Goal: Check status: Check status

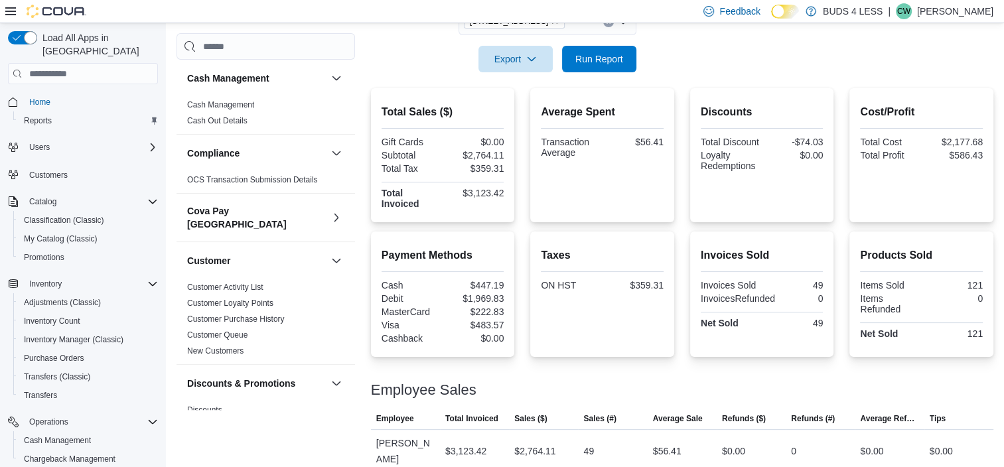
scroll to position [66, 0]
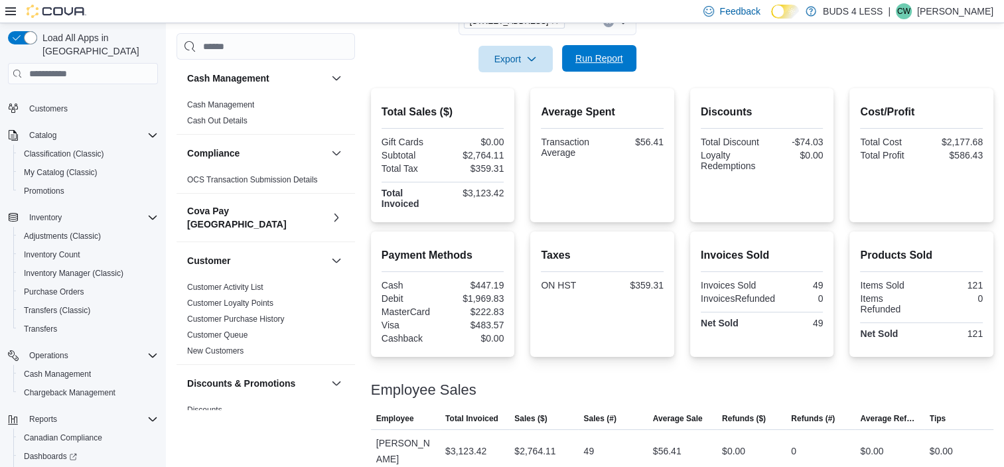
click at [594, 55] on span "Run Report" at bounding box center [599, 58] width 48 height 13
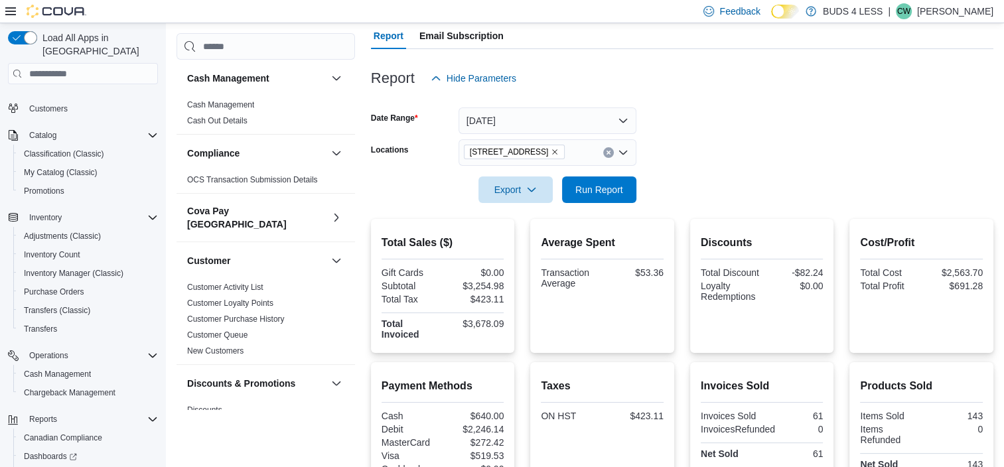
scroll to position [119, 0]
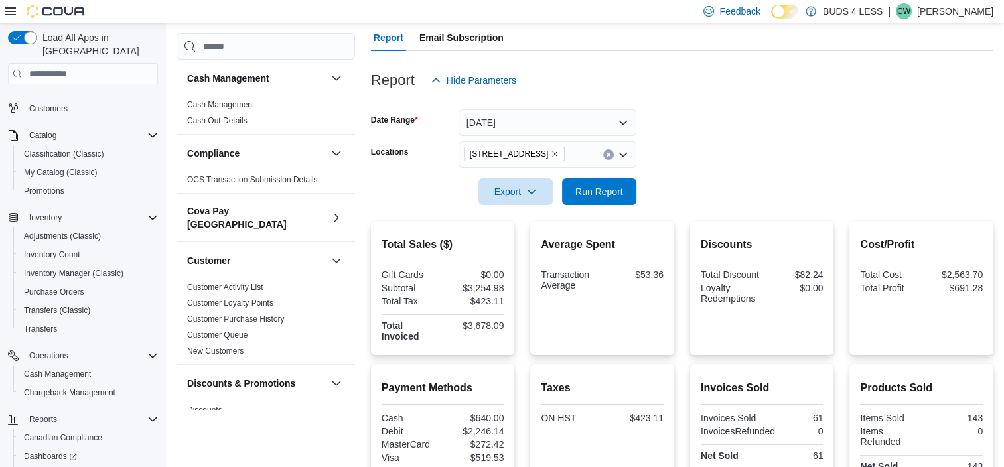
click at [608, 152] on icon "Clear input" at bounding box center [608, 154] width 5 height 5
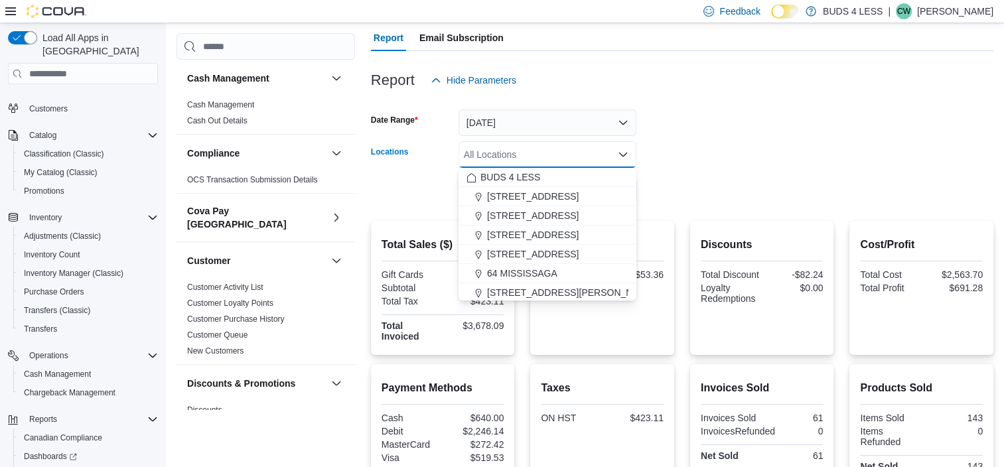
click at [669, 162] on form "Date Range [DATE] Locations All Locations Combo box. Selected. Combo box input.…" at bounding box center [682, 149] width 622 height 111
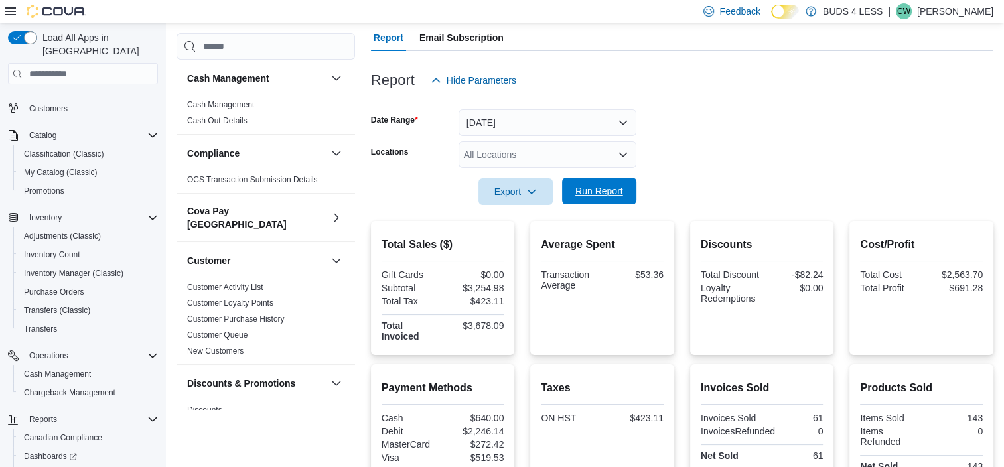
click at [589, 192] on span "Run Report" at bounding box center [599, 190] width 48 height 13
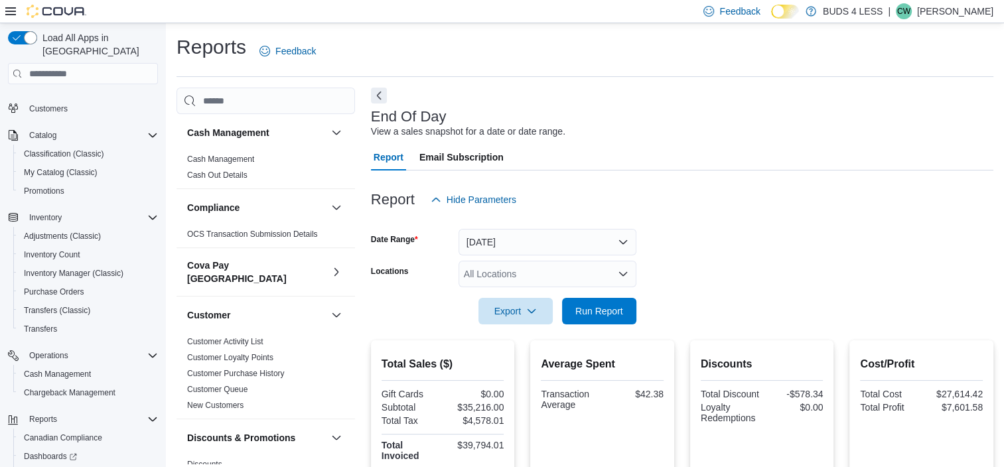
click at [624, 273] on icon "Open list of options" at bounding box center [623, 274] width 11 height 11
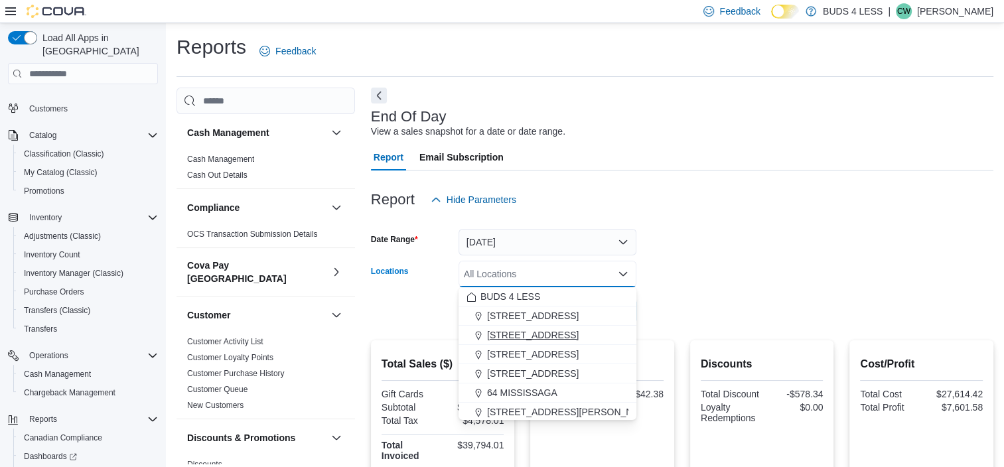
click at [528, 330] on span "[STREET_ADDRESS]" at bounding box center [533, 334] width 92 height 13
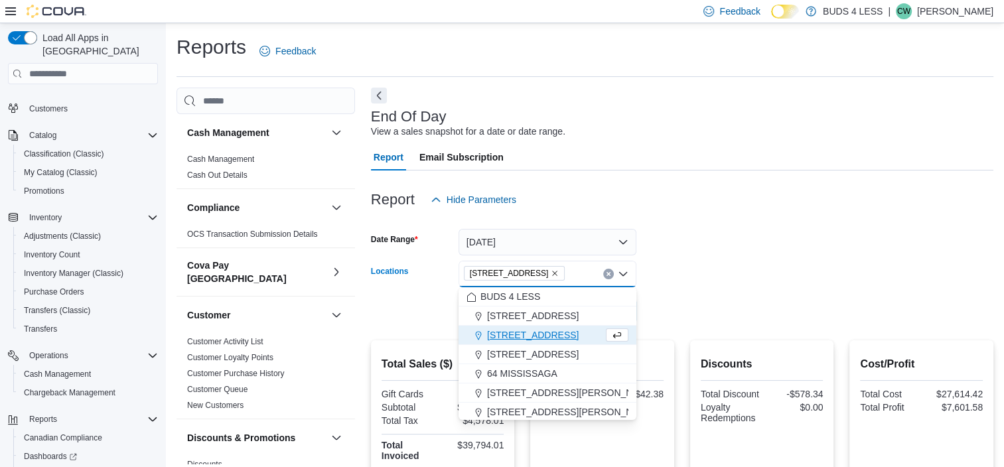
drag, startPoint x: 791, startPoint y: 241, endPoint x: 730, endPoint y: 261, distance: 64.0
click at [791, 241] on form "Date Range [DATE] Locations [STREET_ADDRESS] Selected. [STREET_ADDRESS] Press B…" at bounding box center [682, 268] width 622 height 111
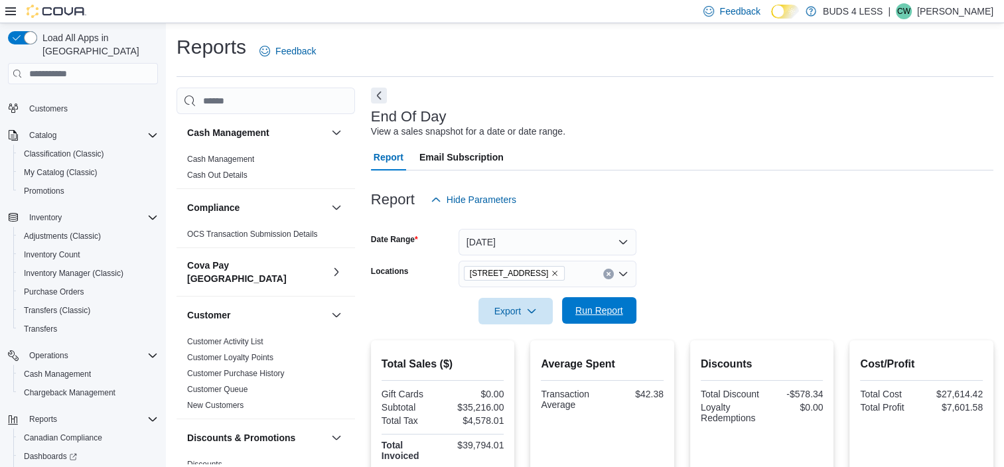
click at [610, 306] on span "Run Report" at bounding box center [599, 310] width 48 height 13
